Goal: Use online tool/utility: Utilize a website feature to perform a specific function

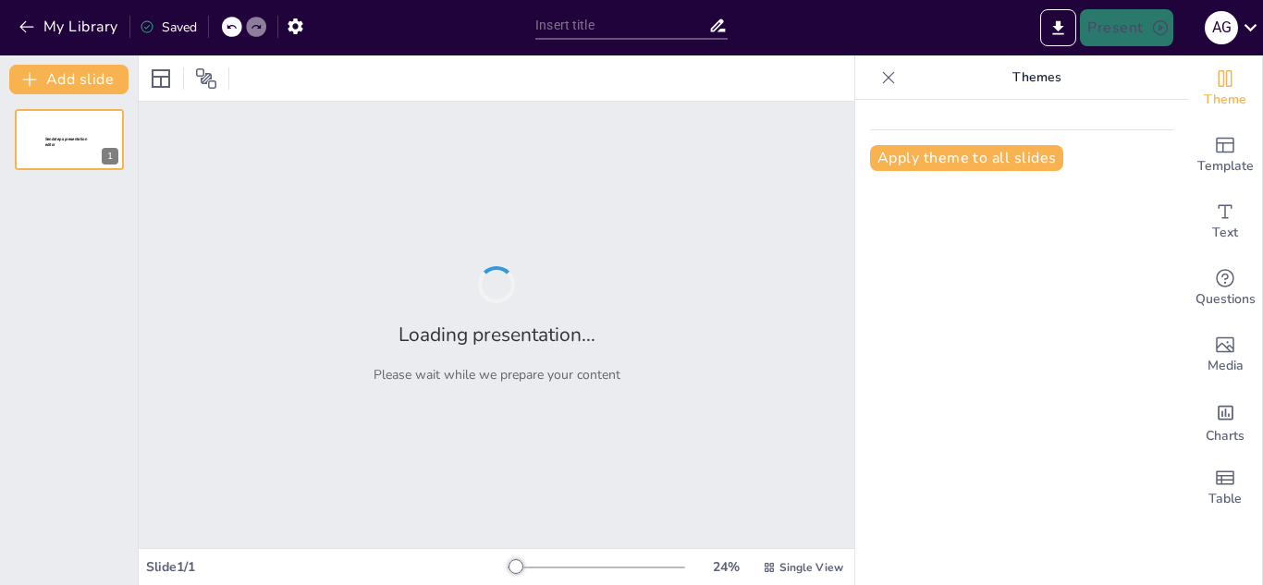
type input "Estrategias para Reforzar un Argumento Eficazmente"
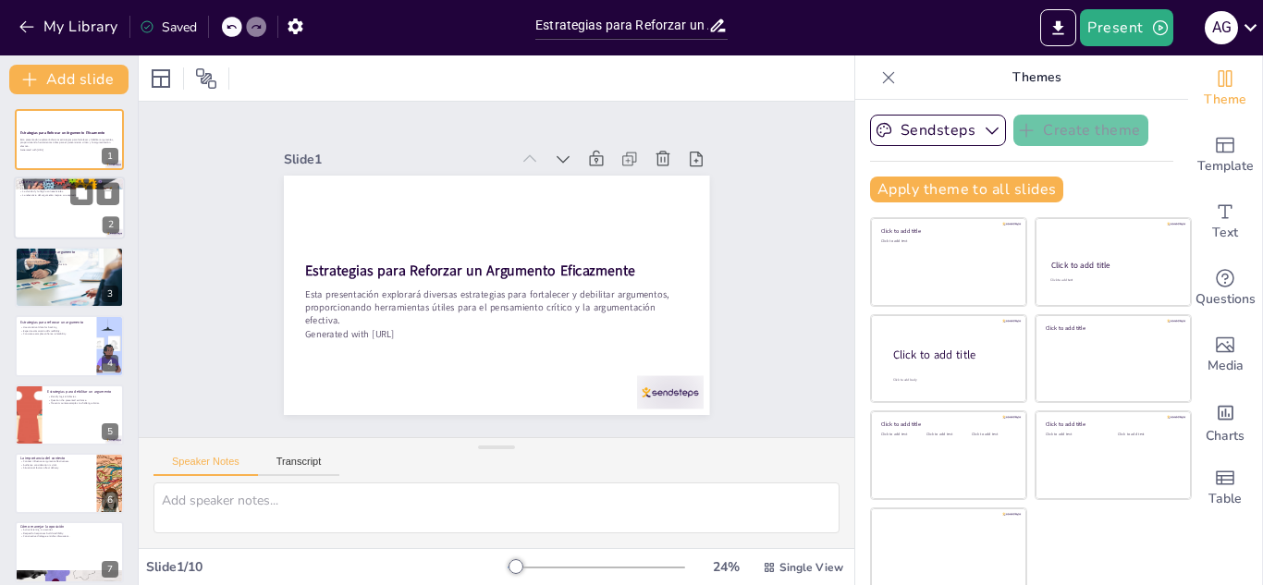
click at [48, 196] on p "La relevancia del argumento mejora su aceptación." at bounding box center [69, 196] width 100 height 4
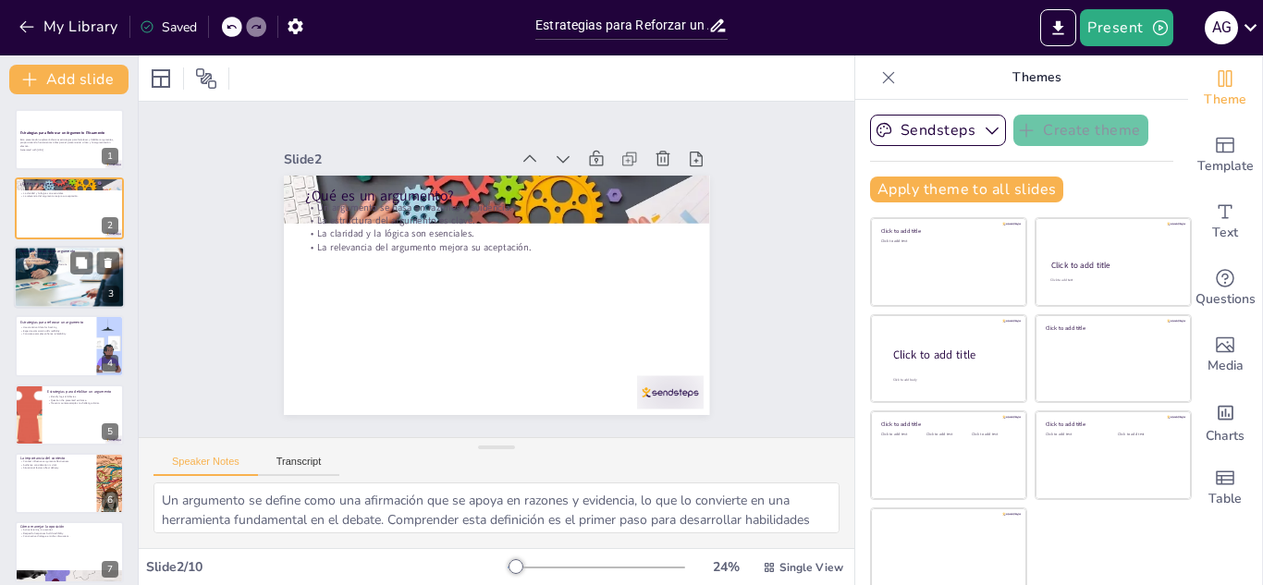
click at [57, 274] on div at bounding box center [69, 277] width 111 height 74
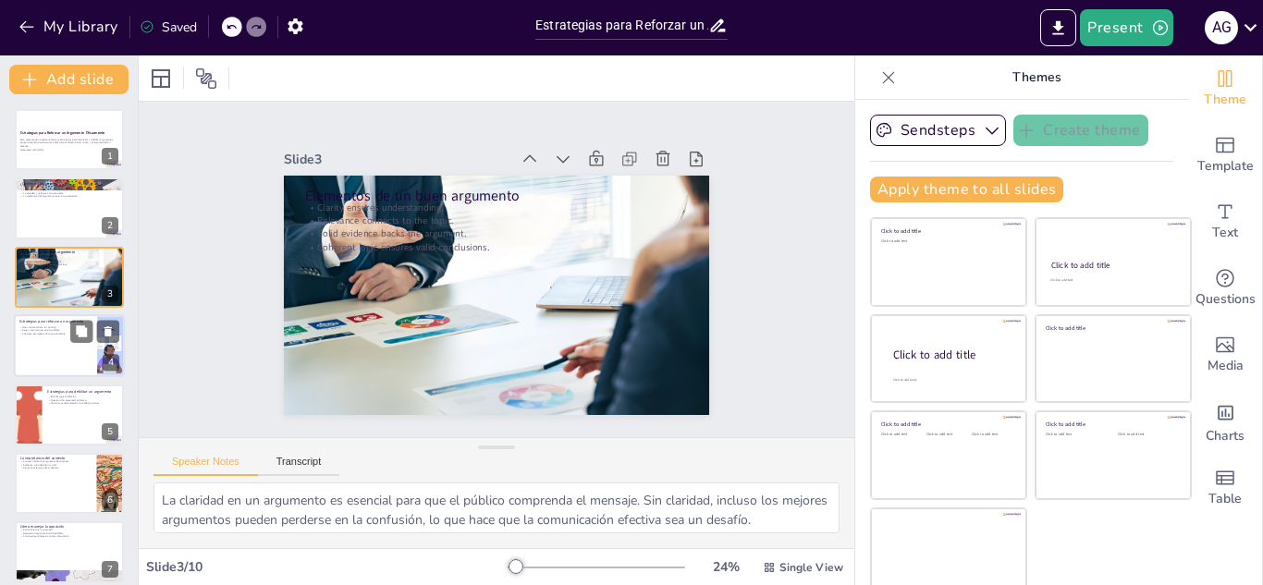
click at [56, 357] on div at bounding box center [69, 345] width 111 height 63
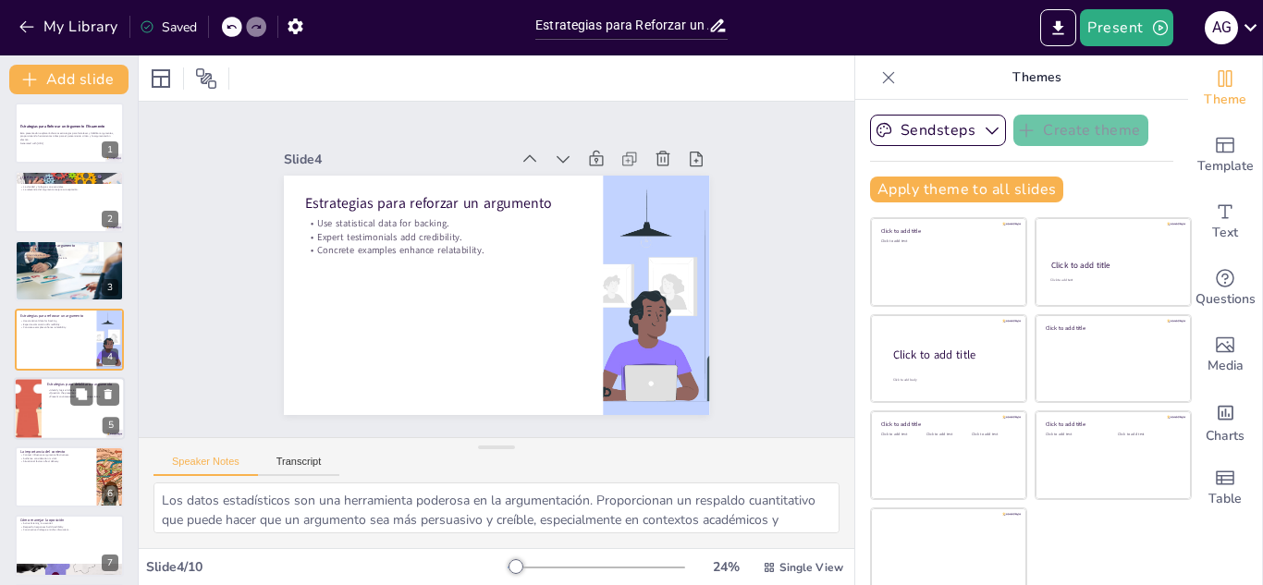
click at [67, 400] on div at bounding box center [69, 408] width 111 height 63
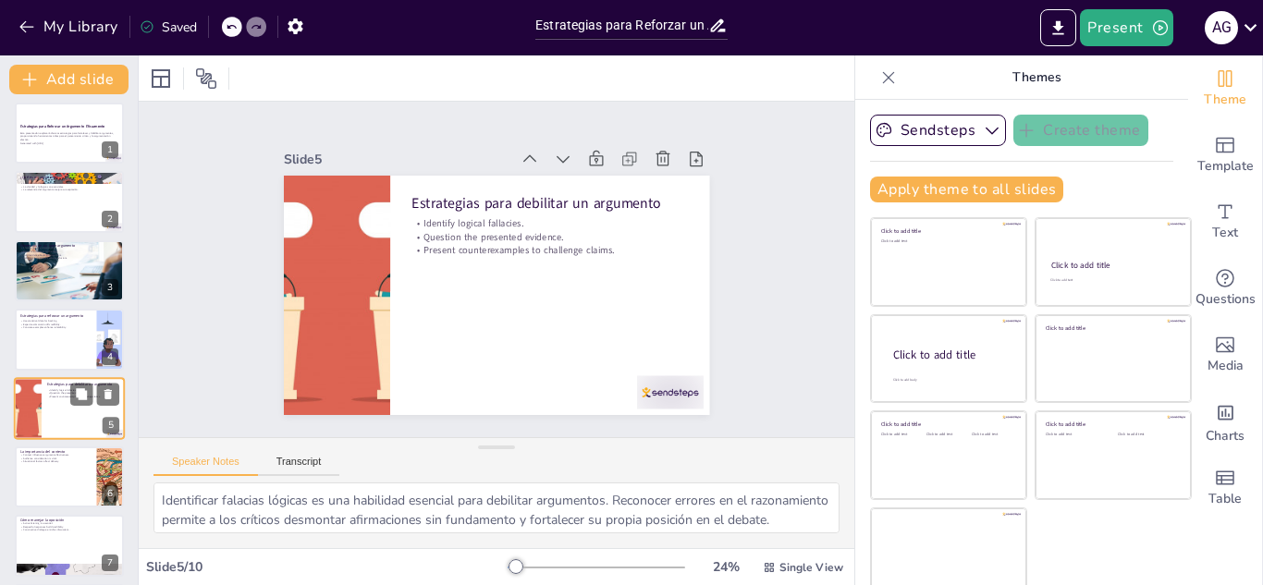
scroll to position [75, 0]
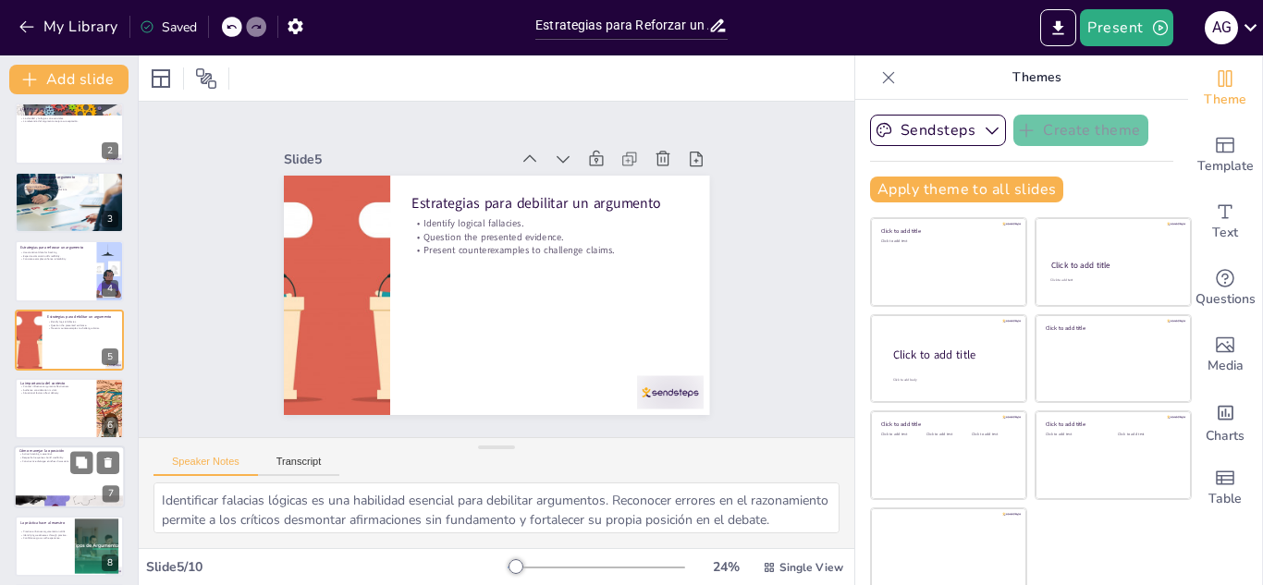
click at [55, 449] on p "Cómo manejar la oposición" at bounding box center [69, 452] width 100 height 6
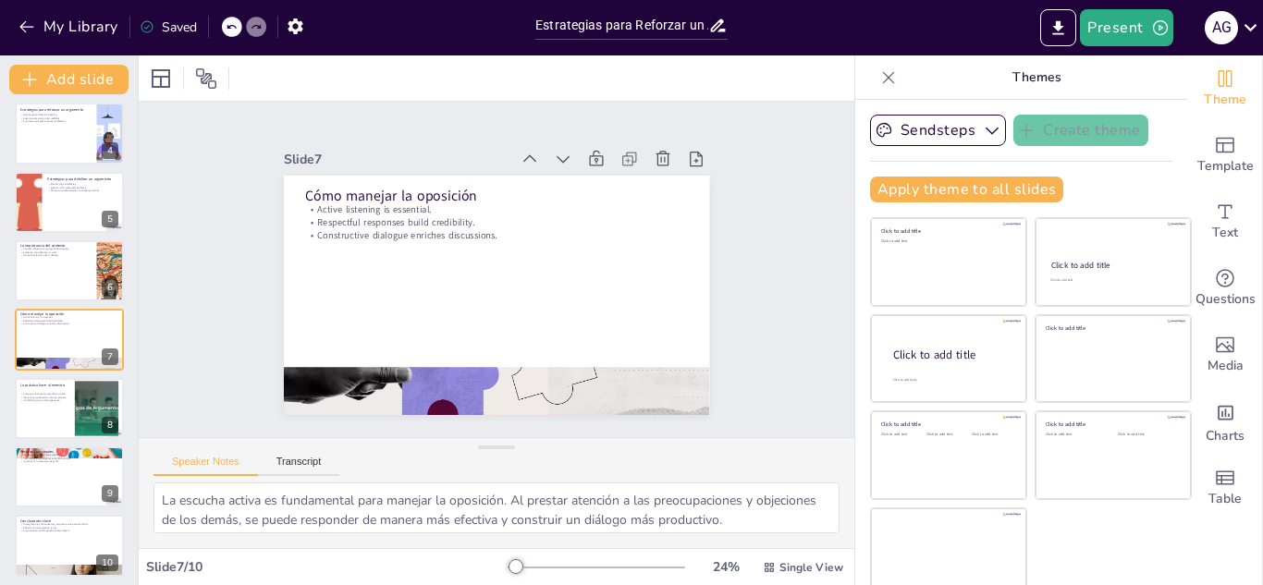
scroll to position [219, 0]
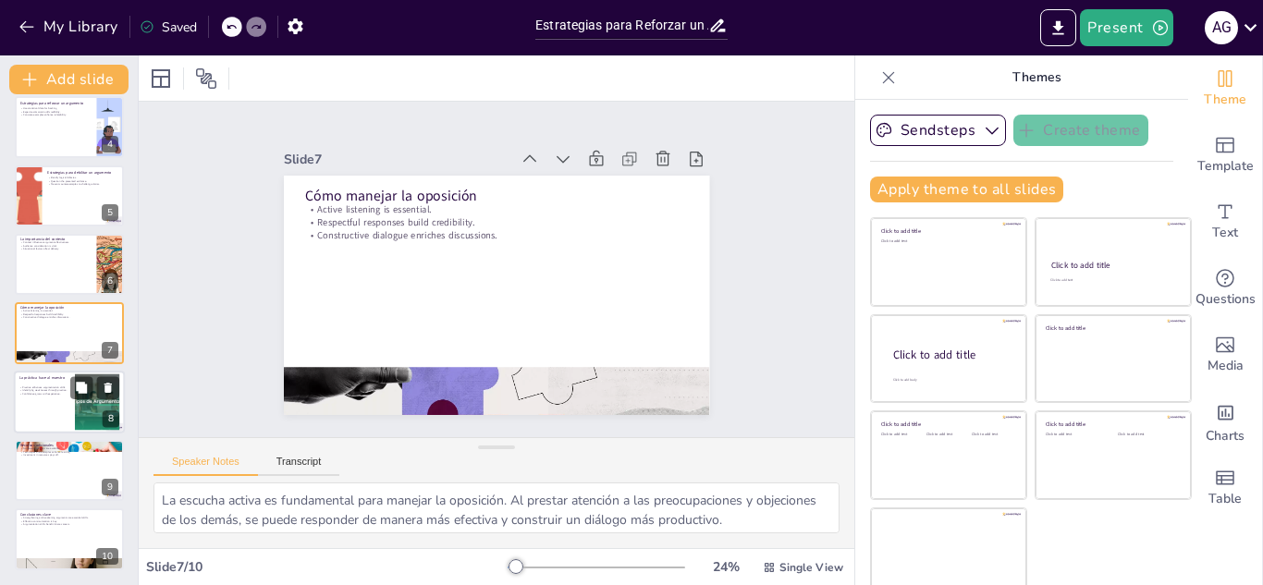
click at [45, 401] on div at bounding box center [69, 402] width 111 height 63
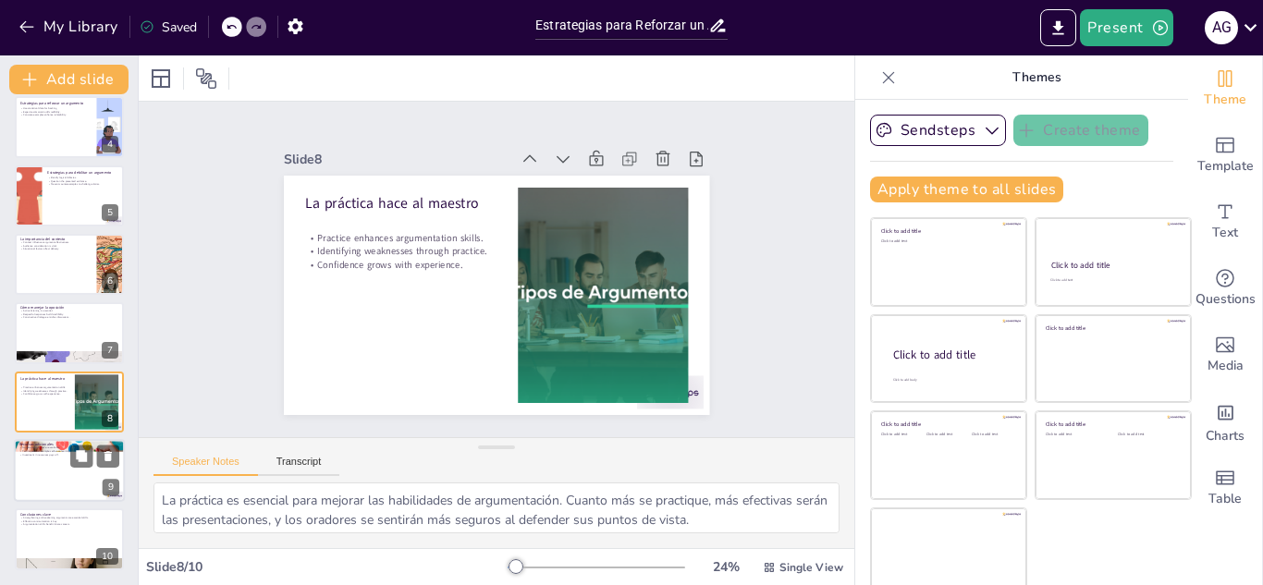
click at [51, 472] on div at bounding box center [69, 470] width 111 height 63
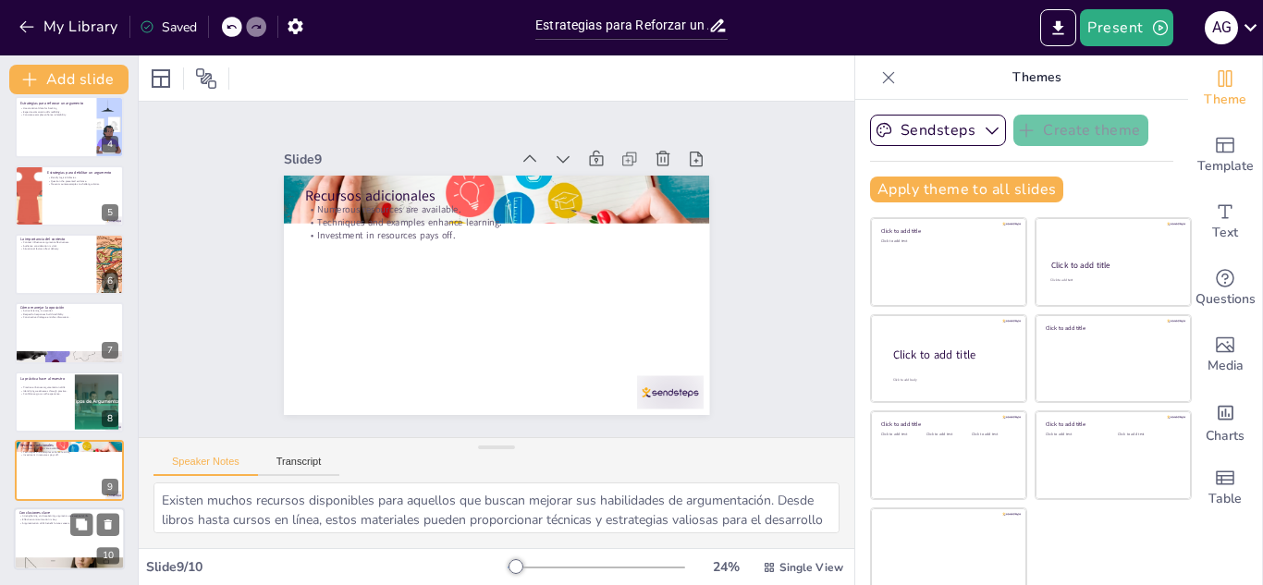
click at [48, 515] on p "Strengthening and weakening arguments are essential skills." at bounding box center [69, 517] width 100 height 4
type textarea "Reforzar y debilitar argumentos son habilidades fundamentales en cualquier form…"
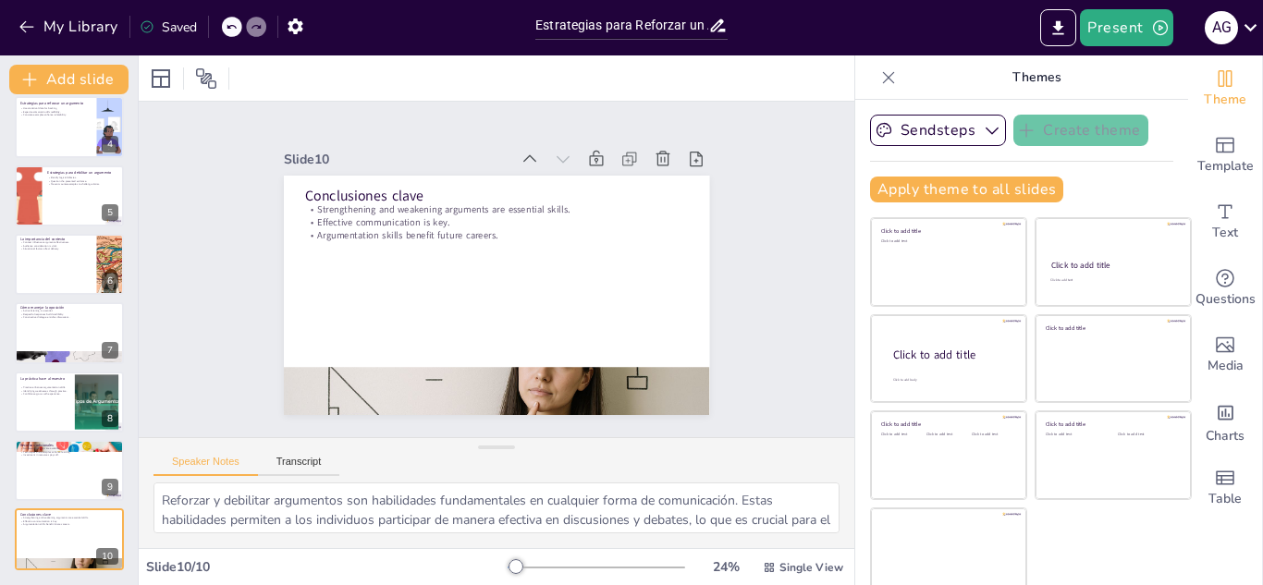
scroll to position [0, 0]
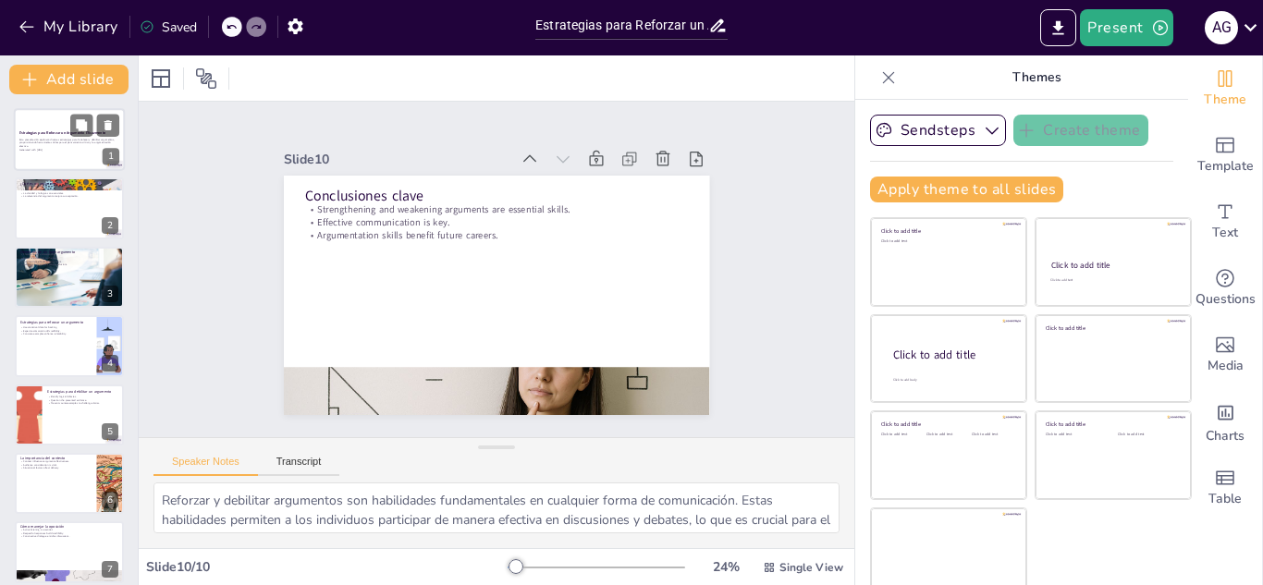
click at [34, 155] on div at bounding box center [69, 139] width 111 height 63
